Goal: Task Accomplishment & Management: Use online tool/utility

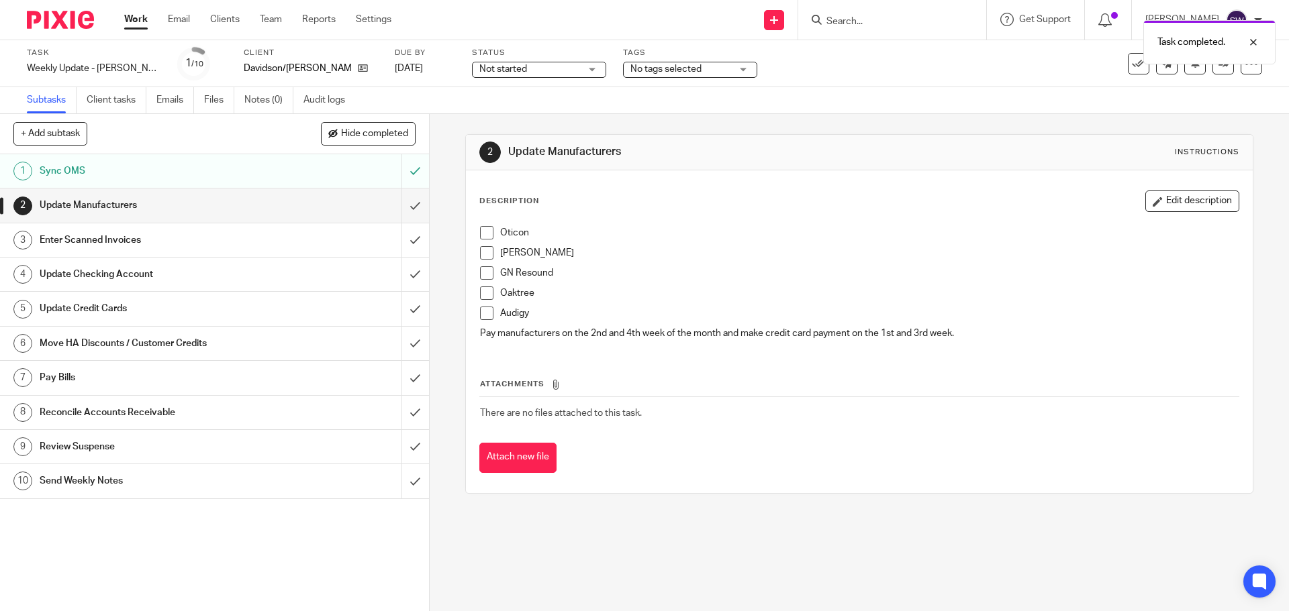
click at [486, 231] on span at bounding box center [486, 232] width 13 height 13
click at [487, 256] on span at bounding box center [486, 252] width 13 height 13
click at [481, 277] on span at bounding box center [486, 272] width 13 height 13
click at [486, 296] on span at bounding box center [486, 293] width 13 height 13
click at [480, 310] on span at bounding box center [486, 313] width 13 height 13
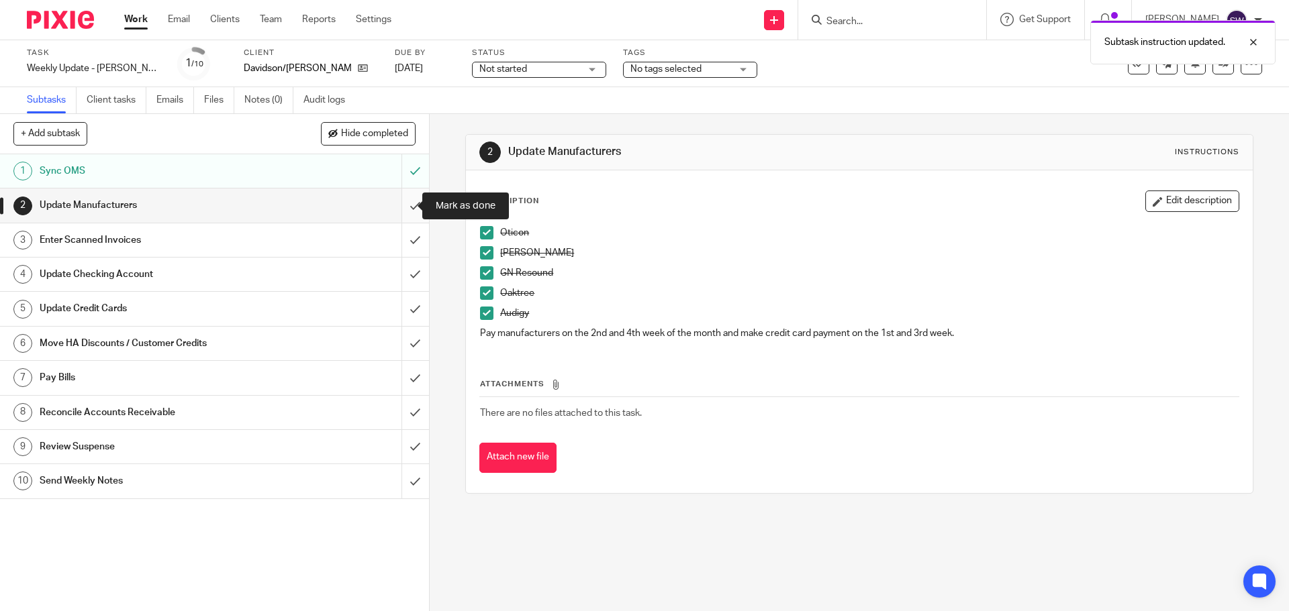
click at [403, 207] on input "submit" at bounding box center [214, 206] width 429 height 34
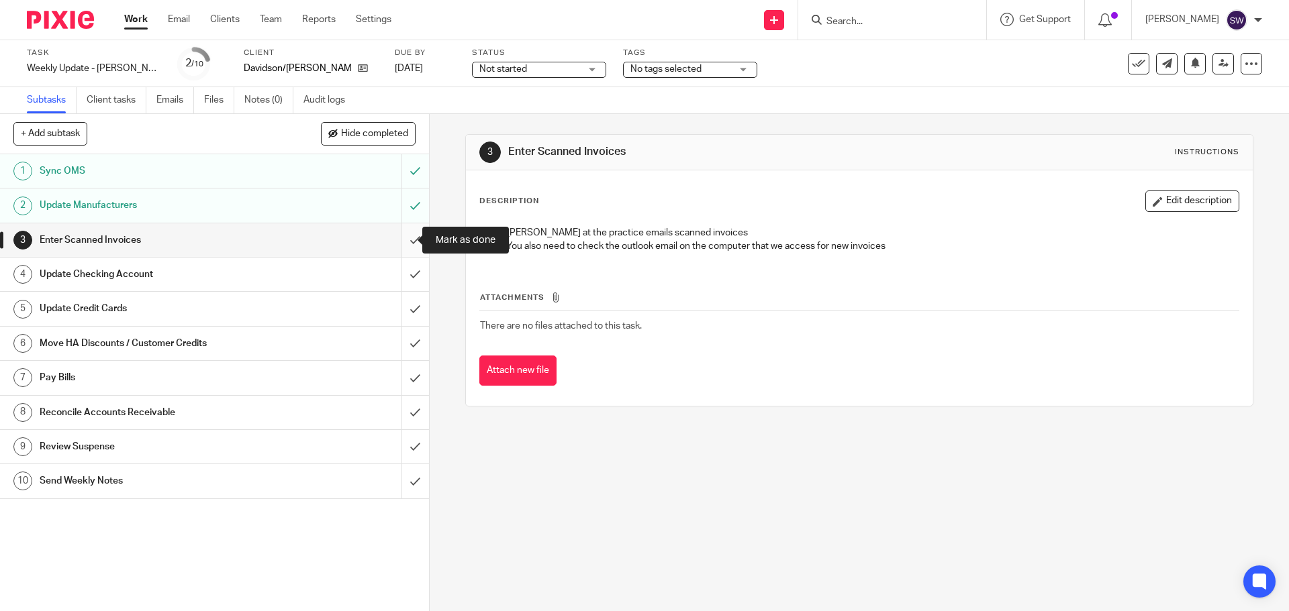
click at [394, 234] on input "submit" at bounding box center [214, 241] width 429 height 34
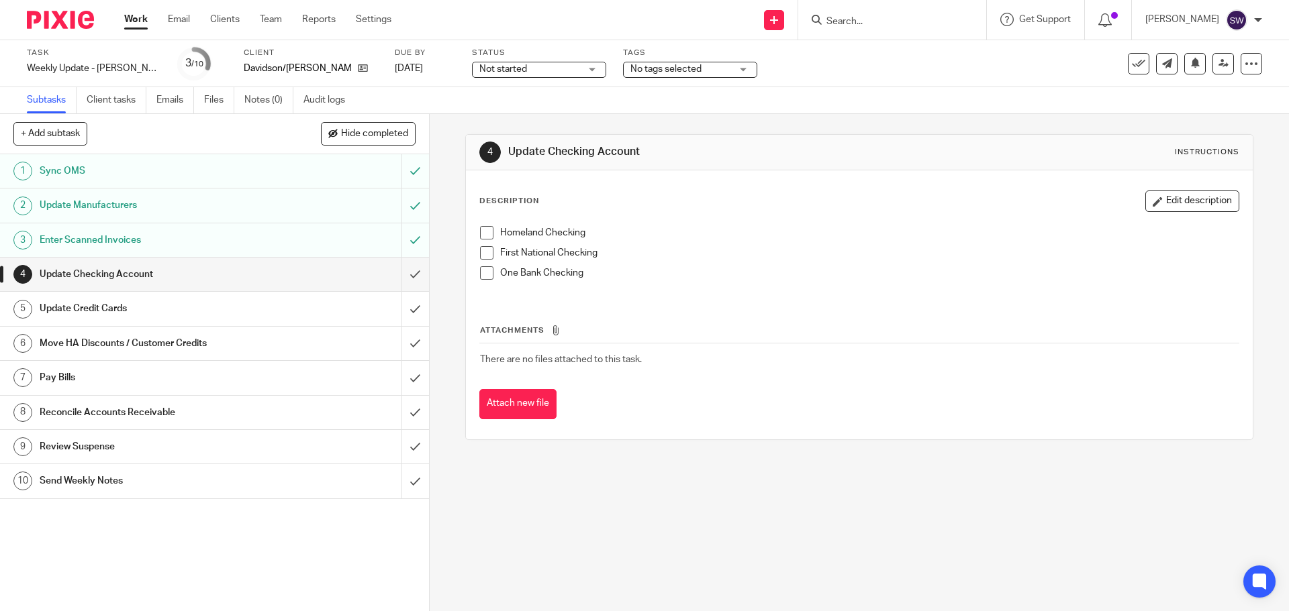
click at [480, 234] on span at bounding box center [486, 232] width 13 height 13
